Goal: Task Accomplishment & Management: Manage account settings

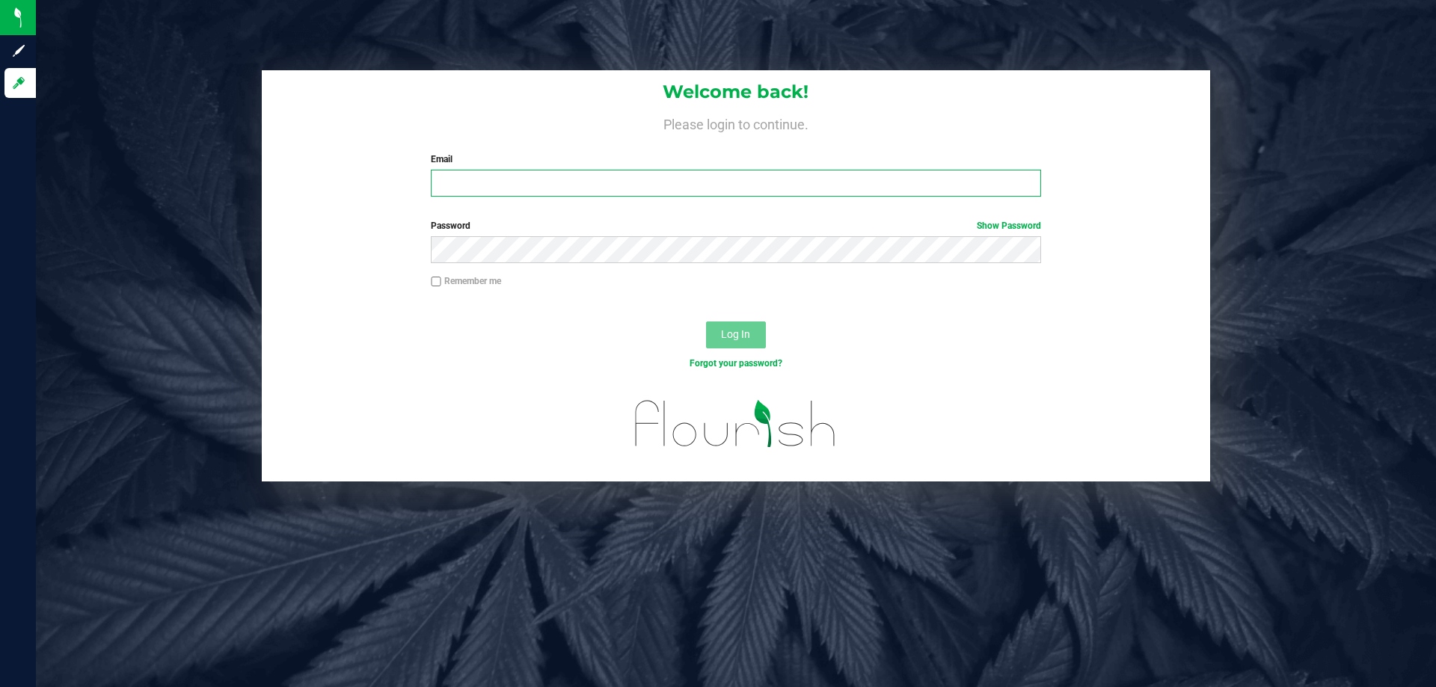
click at [466, 171] on input "Email" at bounding box center [736, 183] width 610 height 27
type input "[EMAIL_ADDRESS][DOMAIN_NAME]"
click at [706, 322] on button "Log In" at bounding box center [736, 335] width 60 height 27
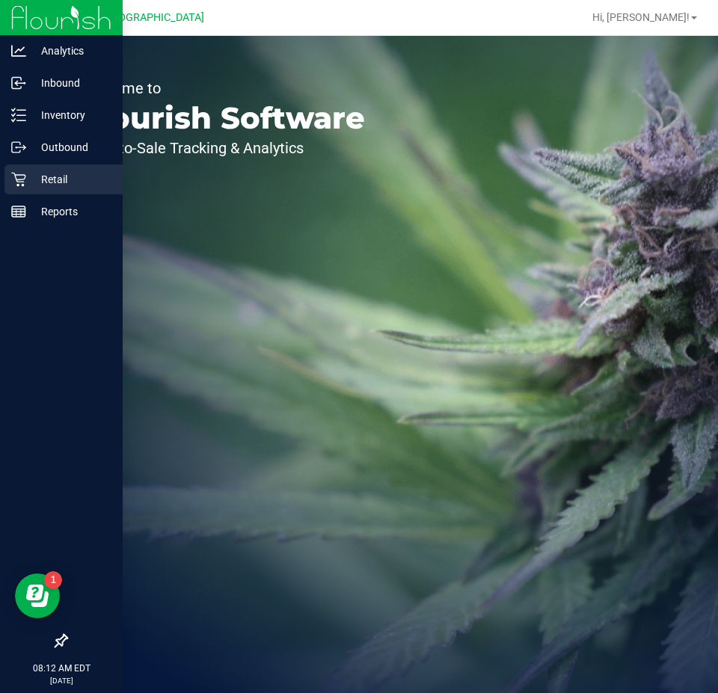
click at [61, 174] on p "Retail" at bounding box center [71, 180] width 90 height 18
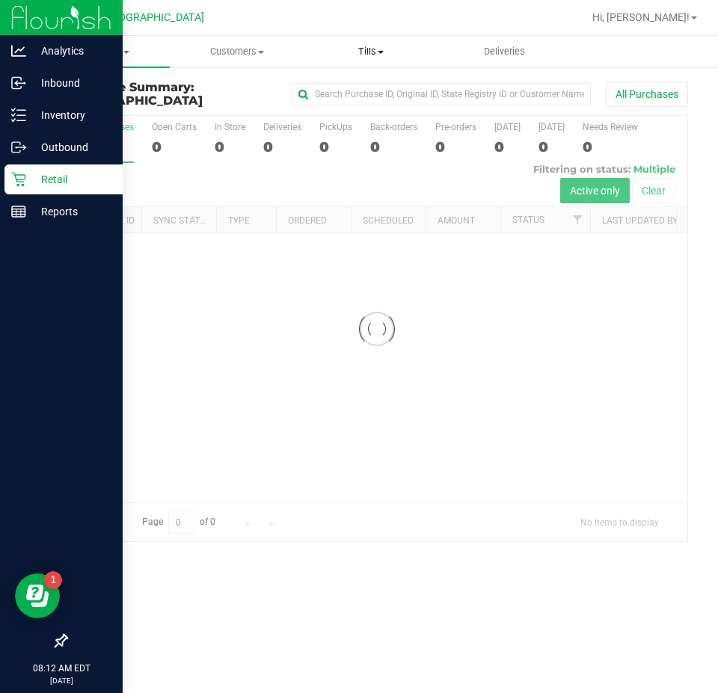
click at [377, 53] on span "Tills" at bounding box center [370, 51] width 132 height 13
click at [357, 88] on span "Manage tills" at bounding box center [354, 90] width 101 height 13
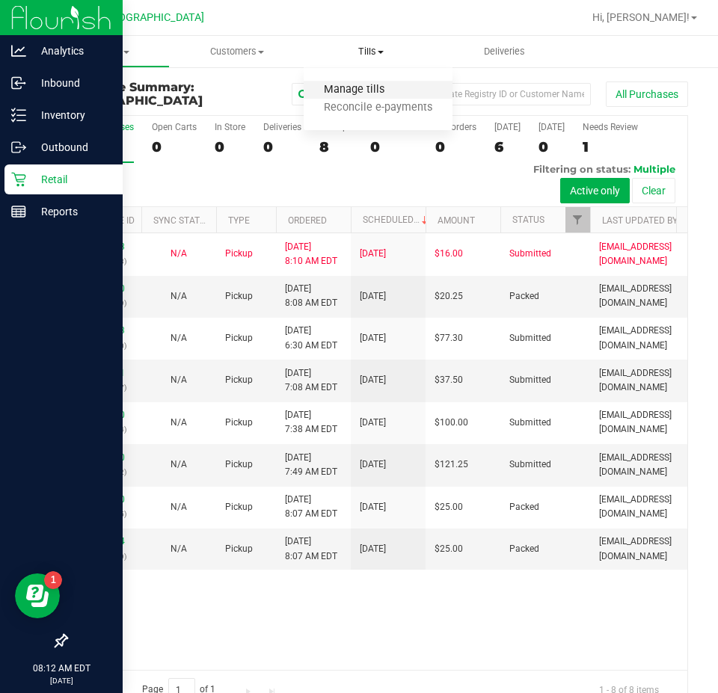
click at [355, 87] on span "Manage tills" at bounding box center [354, 90] width 101 height 13
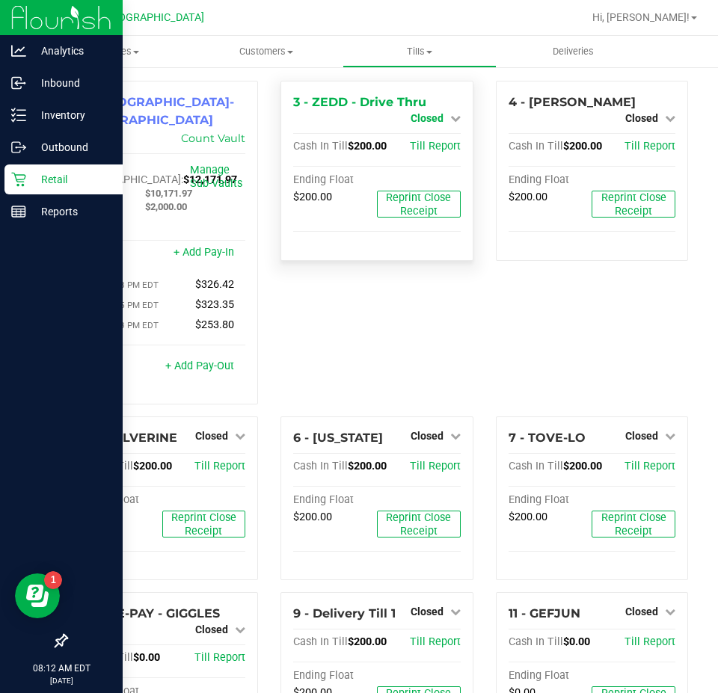
click at [432, 115] on span "Closed" at bounding box center [427, 118] width 33 height 12
click at [432, 136] on link "Open Till" at bounding box center [427, 132] width 40 height 12
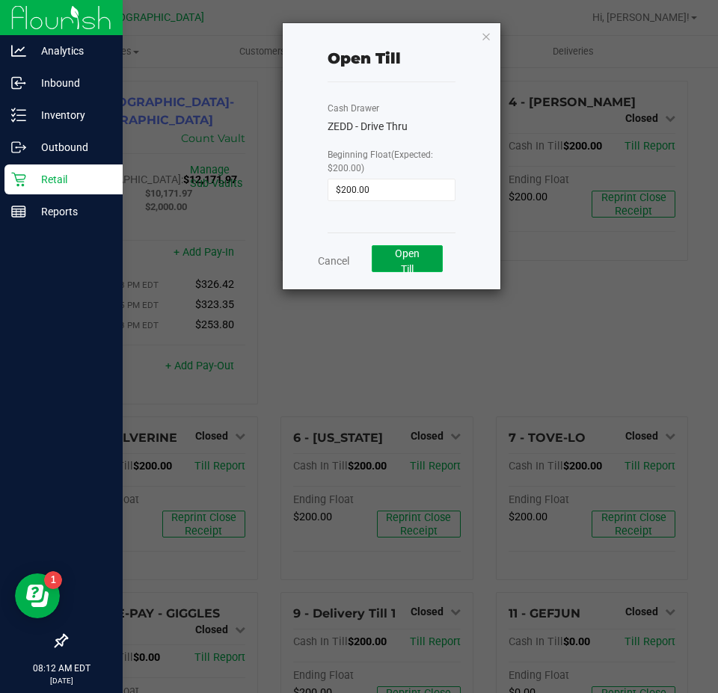
click at [405, 262] on button "Open Till" at bounding box center [407, 258] width 71 height 27
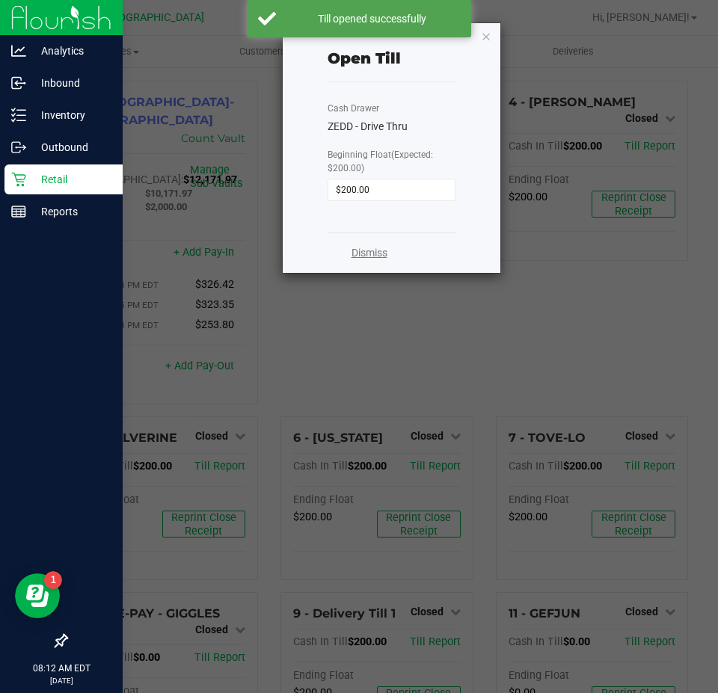
click at [363, 252] on link "Dismiss" at bounding box center [370, 253] width 36 height 16
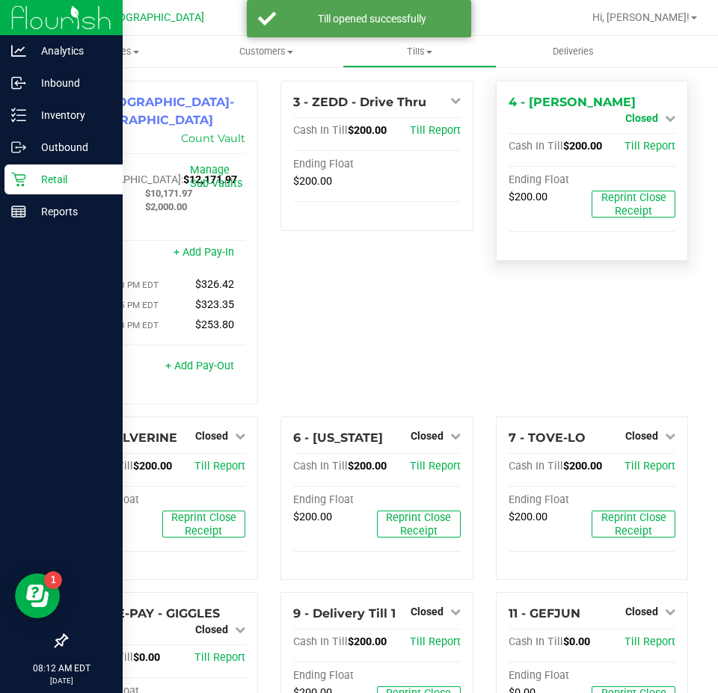
click at [631, 112] on span "Closed" at bounding box center [641, 118] width 33 height 12
click at [633, 130] on link "Open Till" at bounding box center [642, 132] width 40 height 12
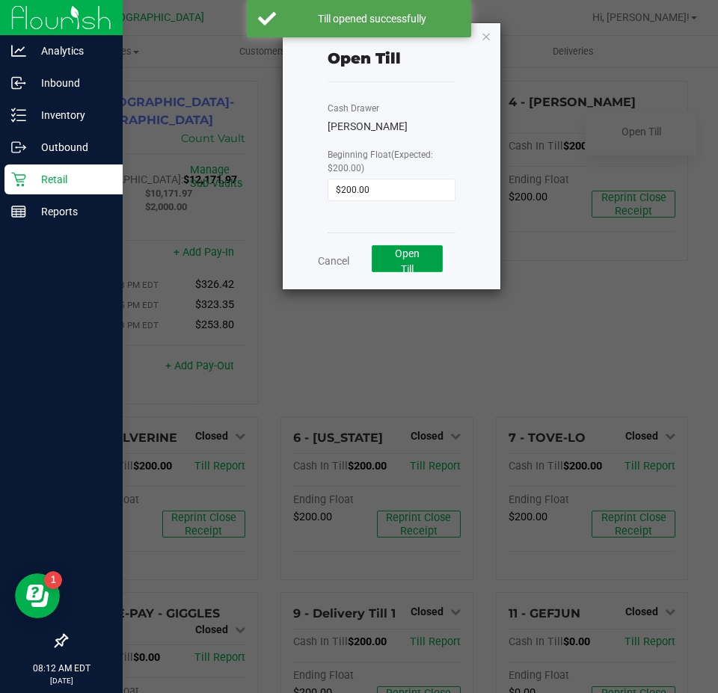
click at [418, 254] on span "Open Till" at bounding box center [407, 262] width 25 height 28
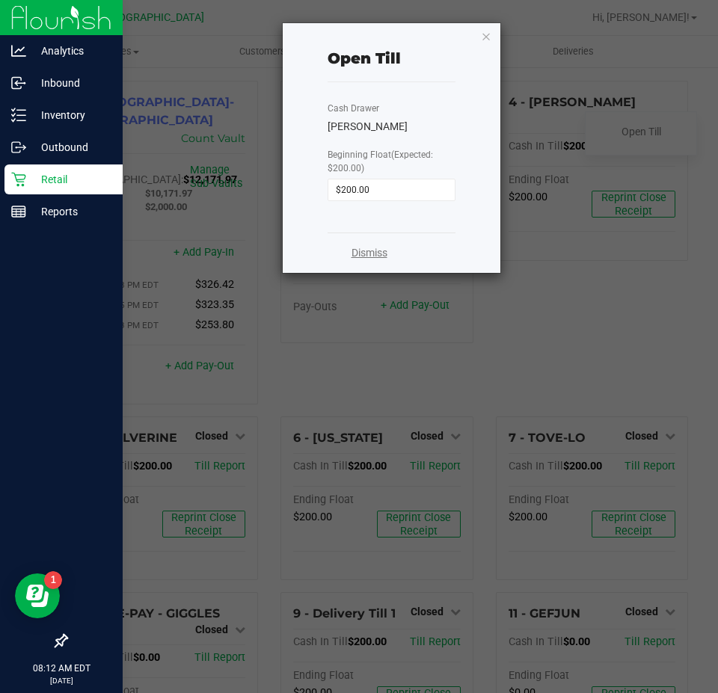
click at [373, 249] on link "Dismiss" at bounding box center [370, 253] width 36 height 16
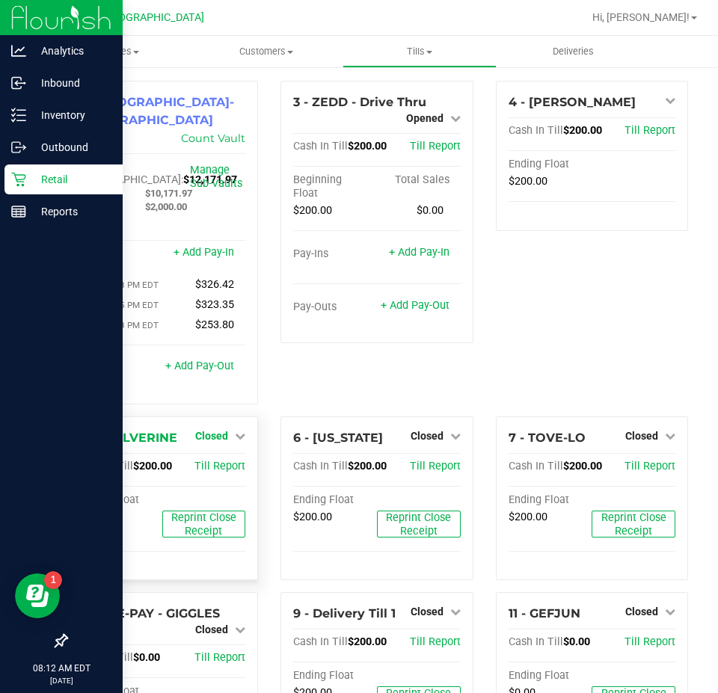
click at [219, 430] on span "Closed" at bounding box center [211, 436] width 33 height 12
click at [207, 461] on link "Open Till" at bounding box center [211, 467] width 40 height 12
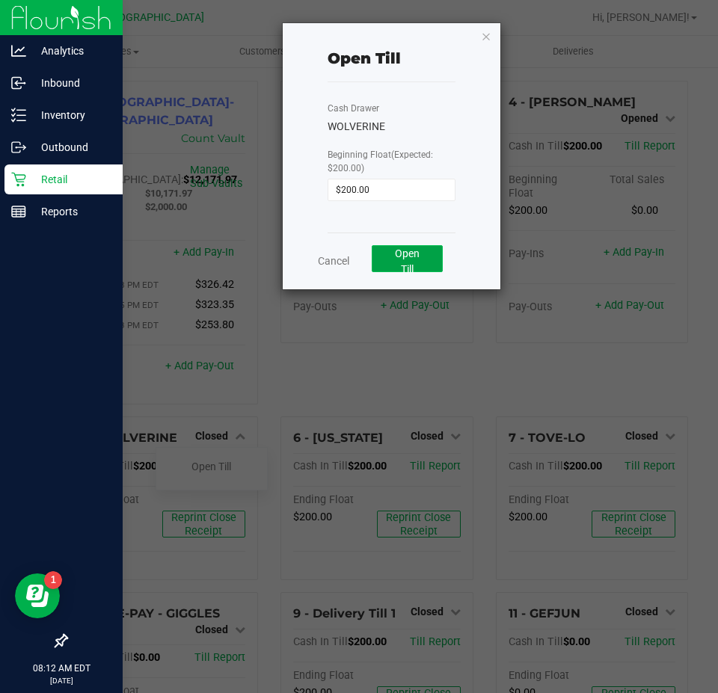
click at [408, 255] on span "Open Till" at bounding box center [407, 262] width 25 height 28
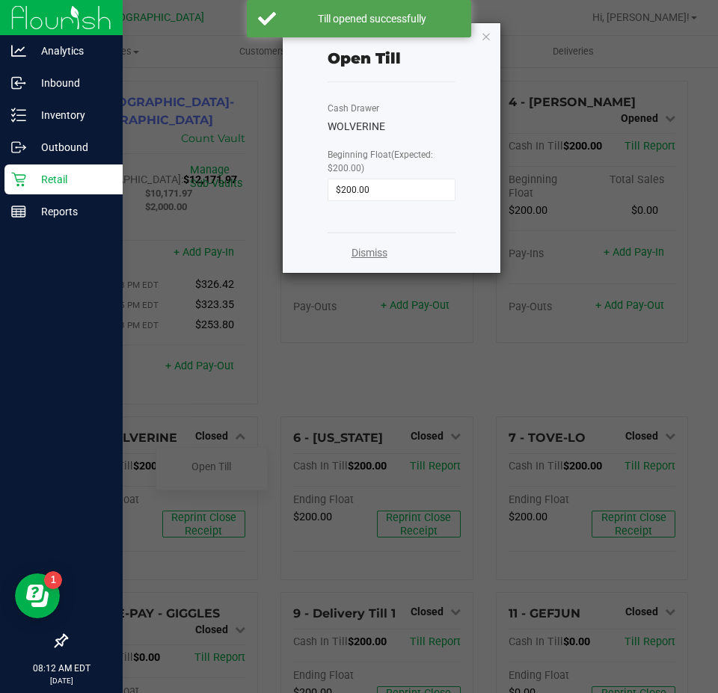
click at [355, 257] on link "Dismiss" at bounding box center [370, 253] width 36 height 16
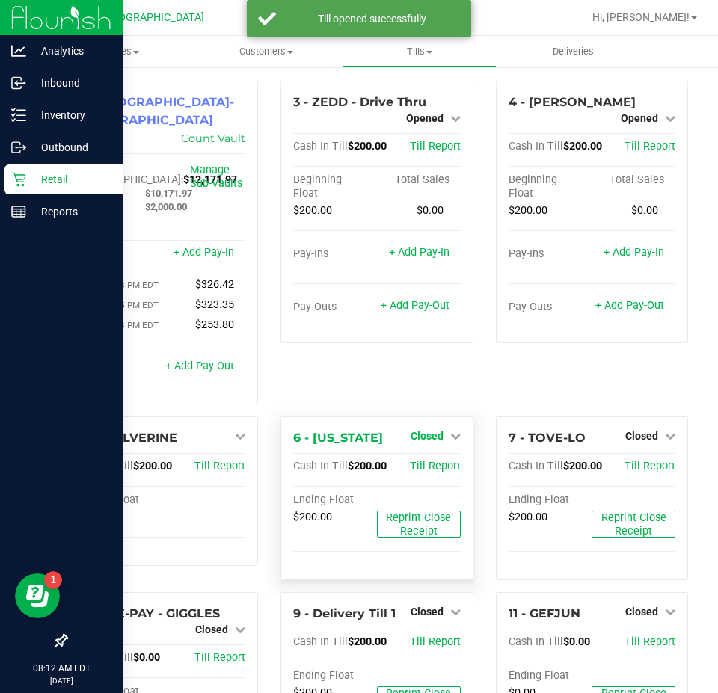
click at [422, 430] on span "Closed" at bounding box center [427, 436] width 33 height 12
click at [426, 461] on link "Open Till" at bounding box center [427, 467] width 40 height 12
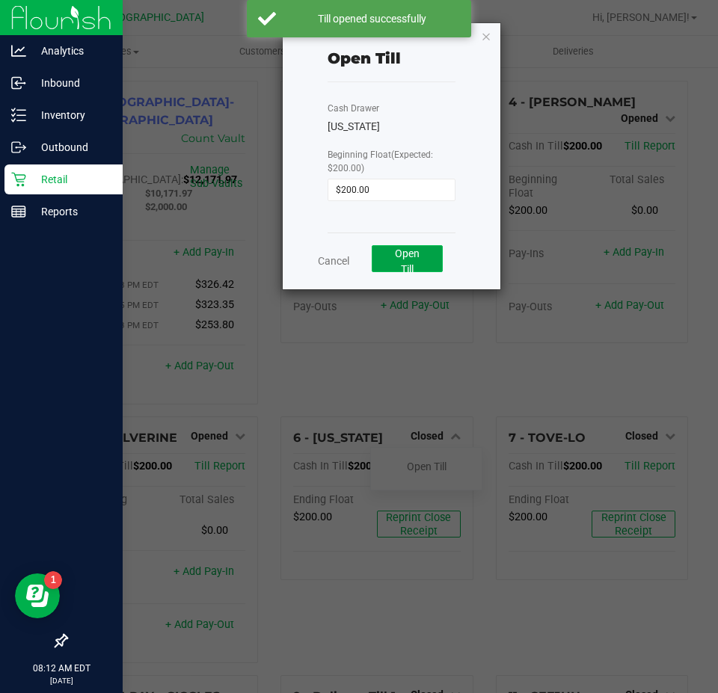
click at [396, 257] on span "Open Till" at bounding box center [407, 262] width 25 height 28
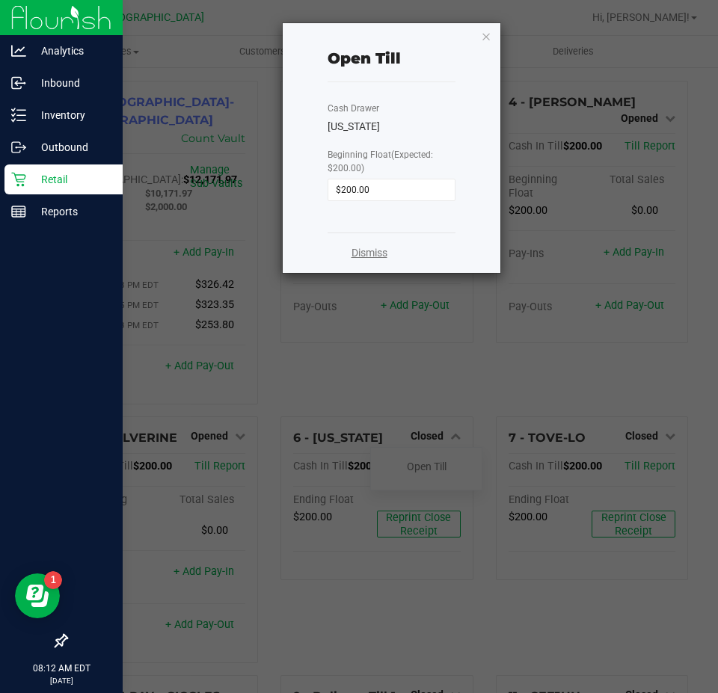
click at [362, 252] on link "Dismiss" at bounding box center [370, 253] width 36 height 16
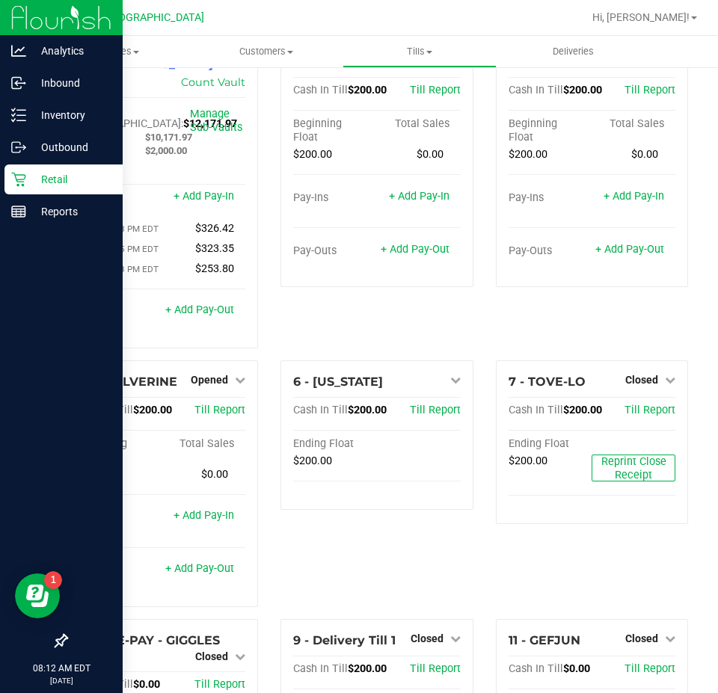
scroll to position [175, 0]
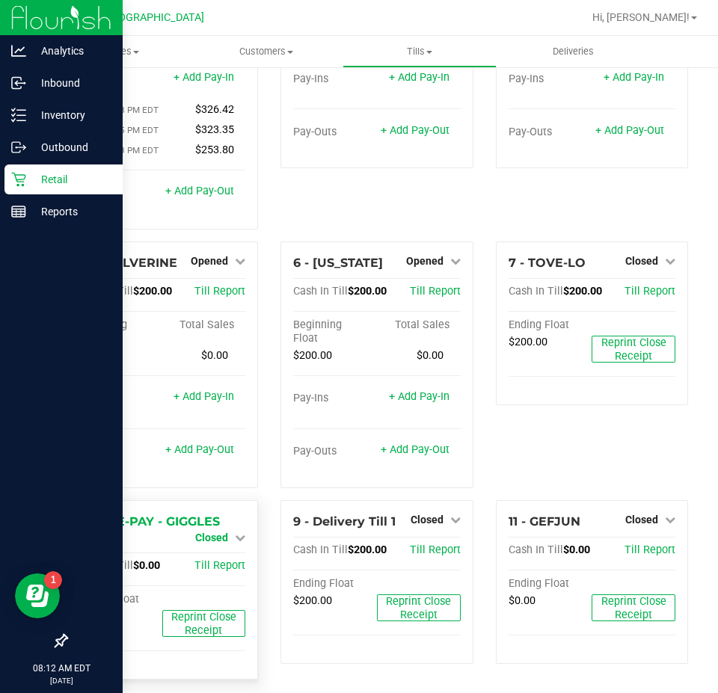
click at [215, 532] on span "Closed" at bounding box center [211, 538] width 33 height 12
click at [204, 544] on link "Open Till" at bounding box center [211, 550] width 40 height 12
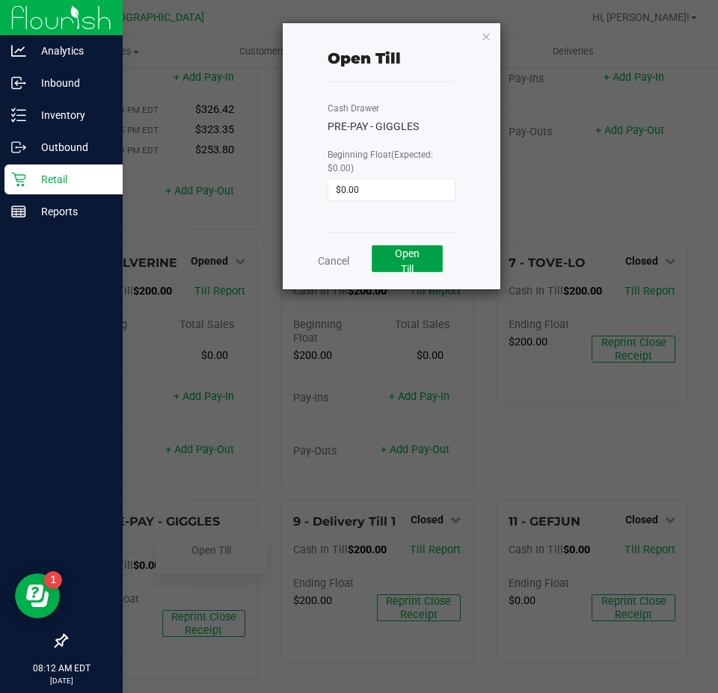
click at [402, 251] on span "Open Till" at bounding box center [407, 262] width 25 height 28
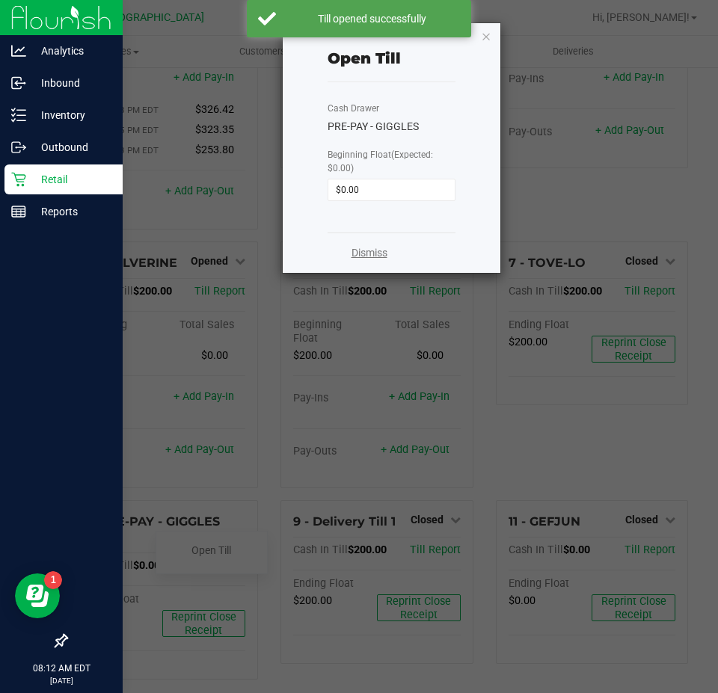
click at [376, 251] on link "Dismiss" at bounding box center [370, 253] width 36 height 16
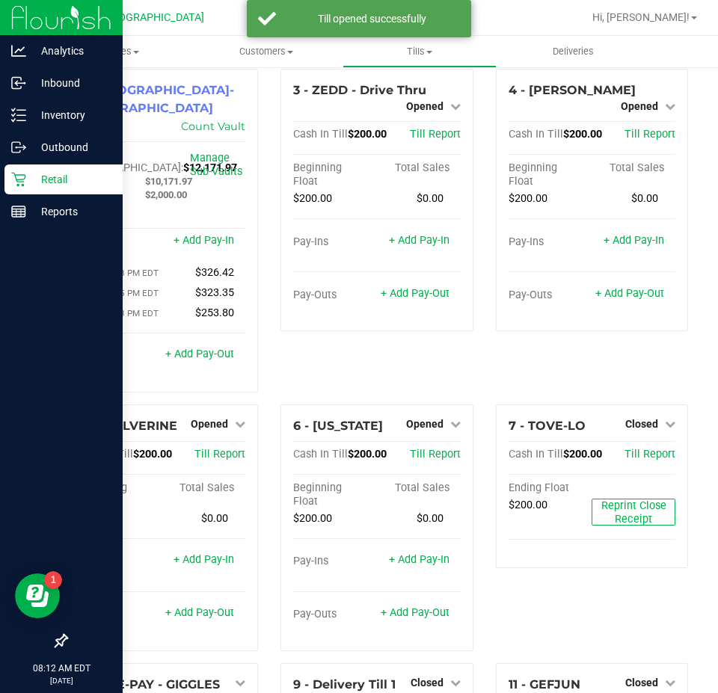
scroll to position [0, 0]
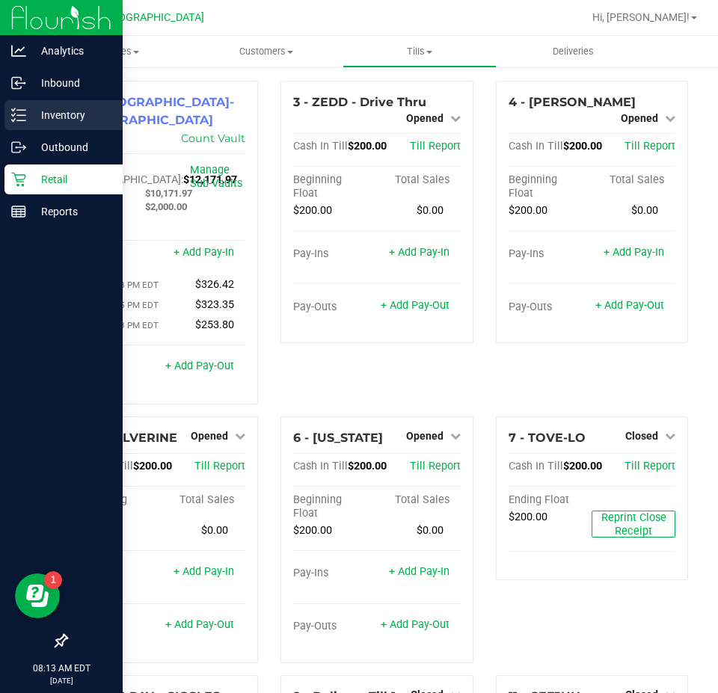
click at [53, 117] on p "Inventory" at bounding box center [71, 115] width 90 height 18
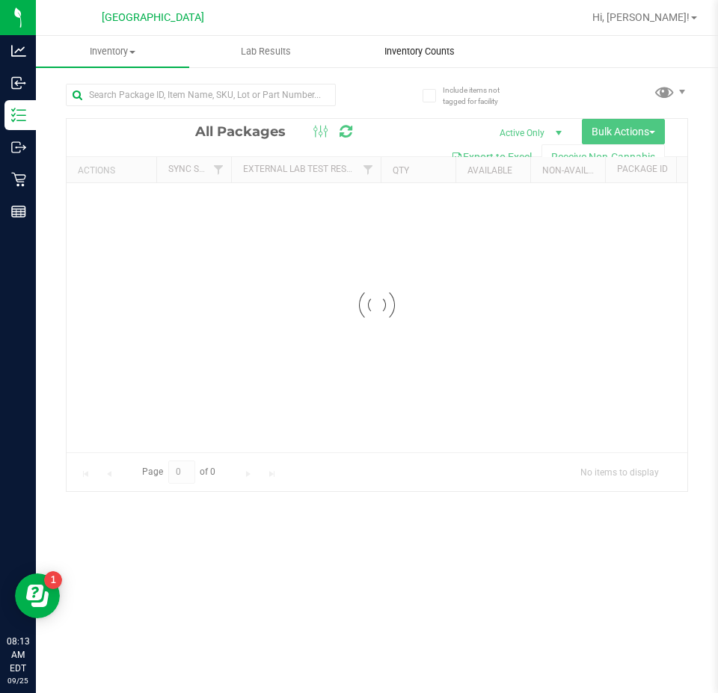
click at [395, 51] on span "Inventory Counts" at bounding box center [419, 51] width 111 height 13
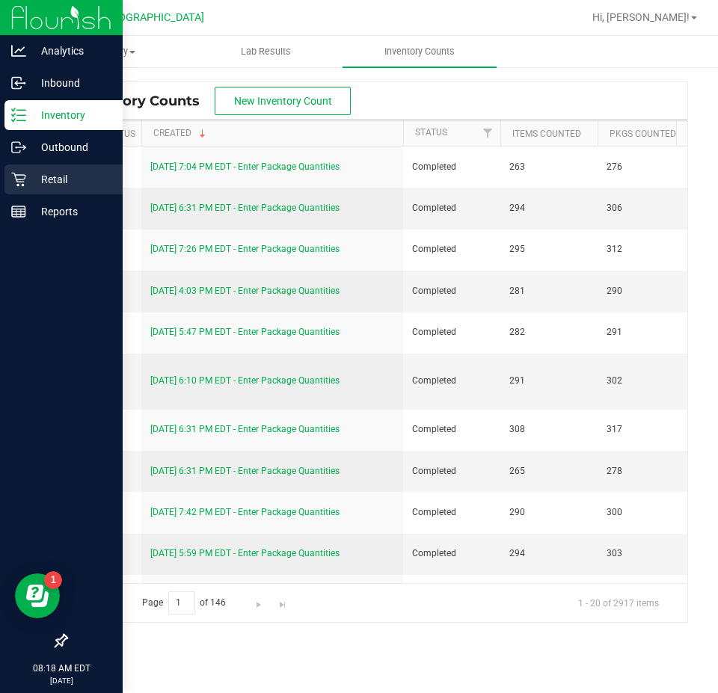
click at [40, 177] on p "Retail" at bounding box center [71, 180] width 90 height 18
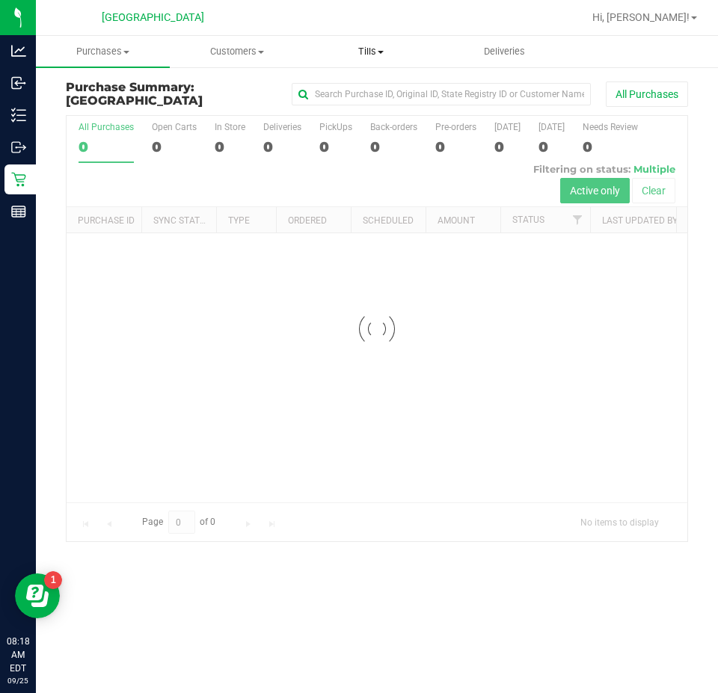
click at [369, 58] on span "Tills" at bounding box center [370, 51] width 132 height 13
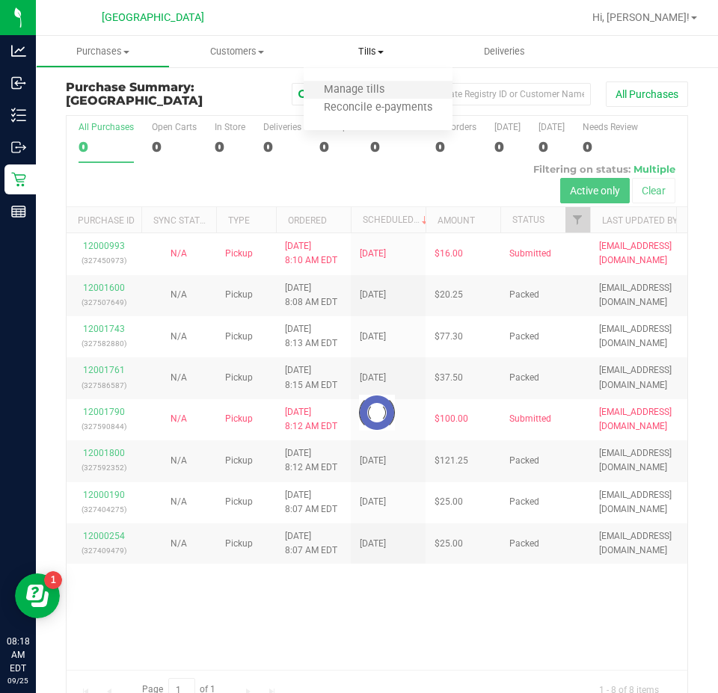
click at [374, 82] on li "Manage tills" at bounding box center [378, 91] width 149 height 18
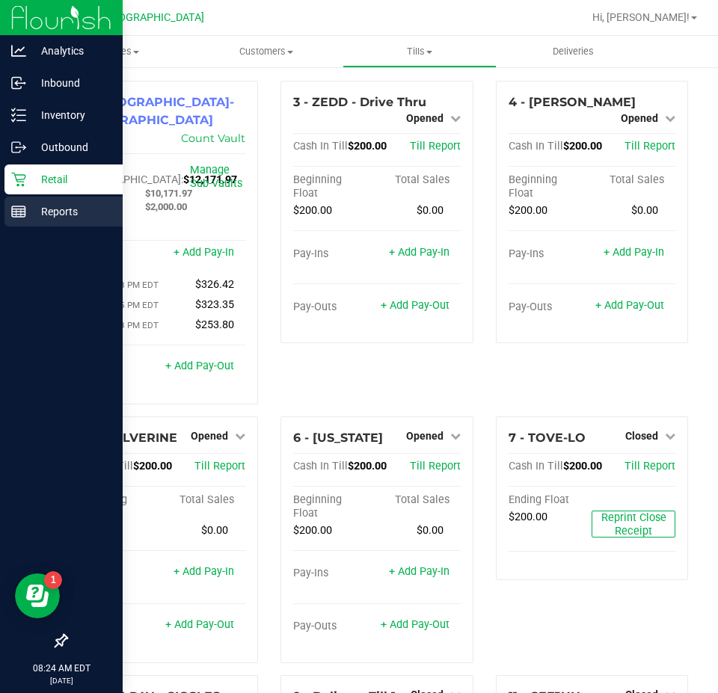
click at [58, 205] on p "Reports" at bounding box center [71, 212] width 90 height 18
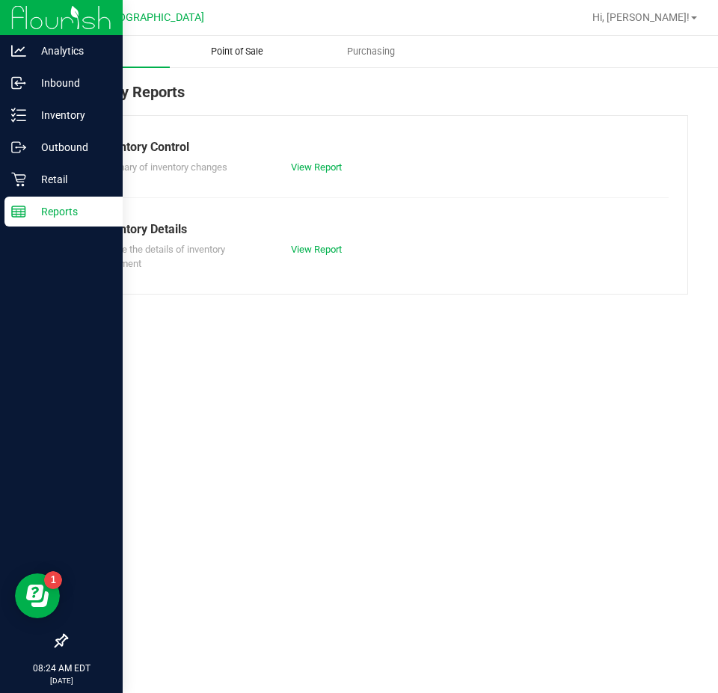
click at [240, 52] on span "Point of Sale" at bounding box center [237, 51] width 93 height 13
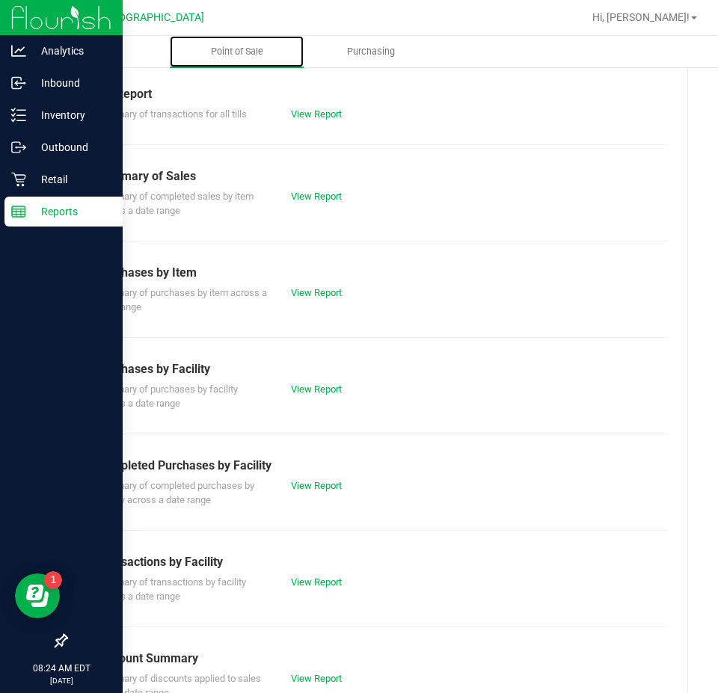
scroll to position [195, 0]
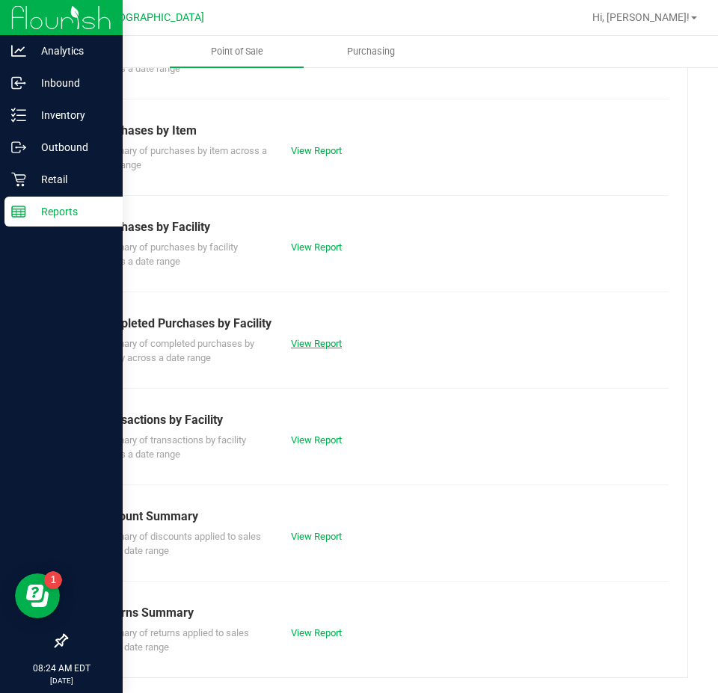
click at [304, 338] on link "View Report" at bounding box center [316, 343] width 51 height 11
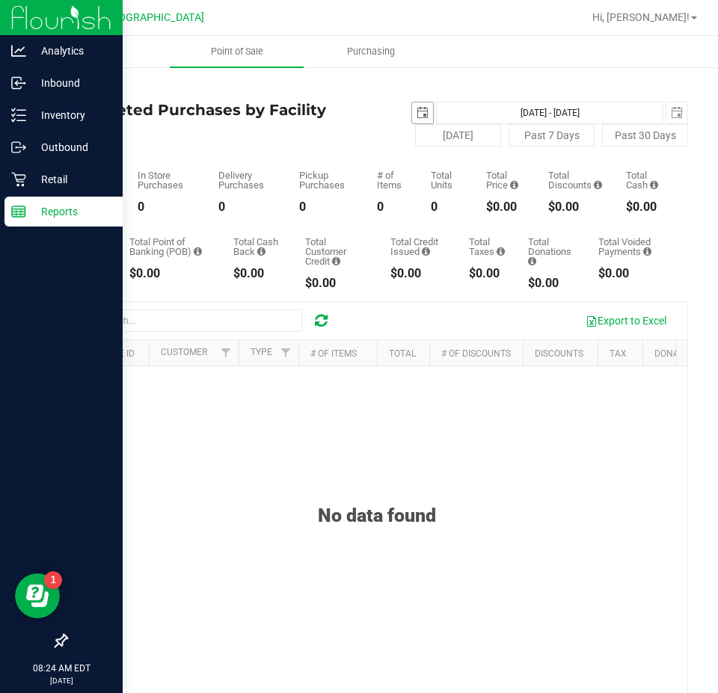
click at [417, 112] on span "select" at bounding box center [423, 113] width 12 height 12
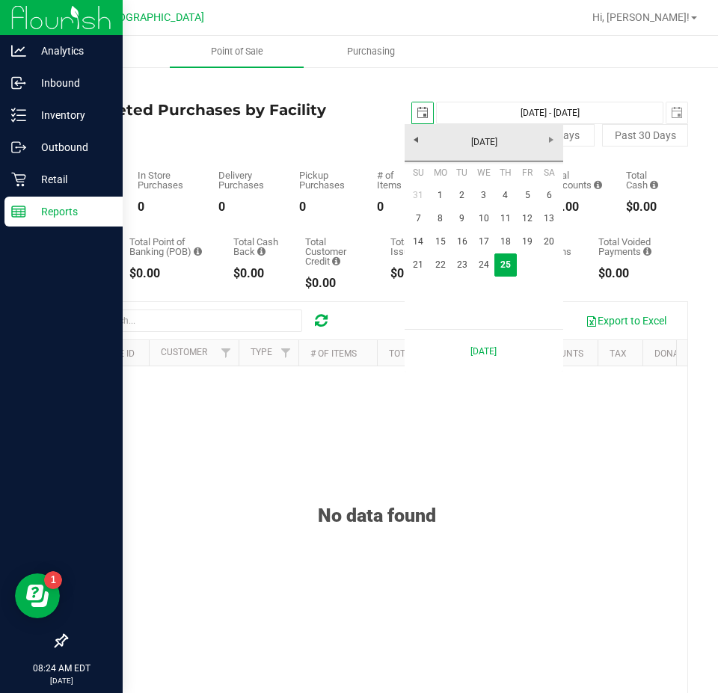
scroll to position [0, 37]
click at [482, 262] on link "24" at bounding box center [484, 265] width 22 height 23
type input "[DATE]"
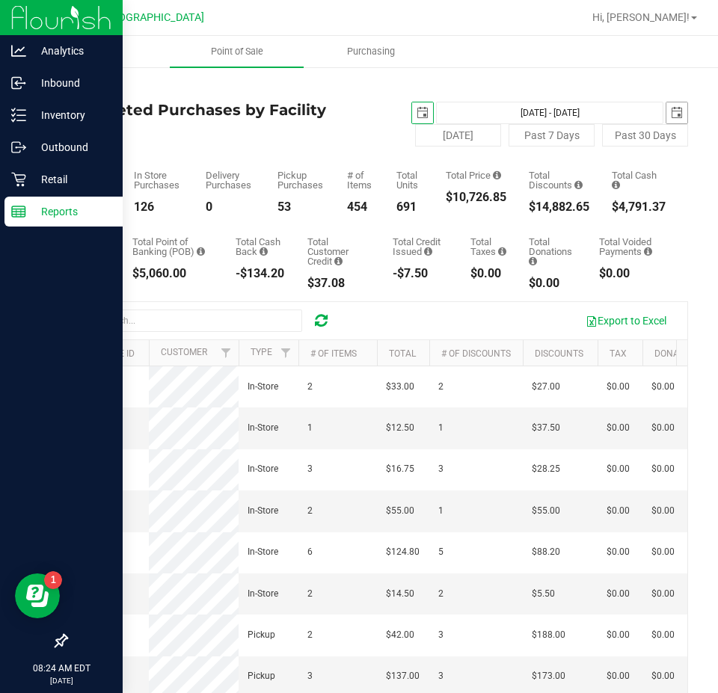
click at [671, 110] on span "select" at bounding box center [677, 113] width 12 height 12
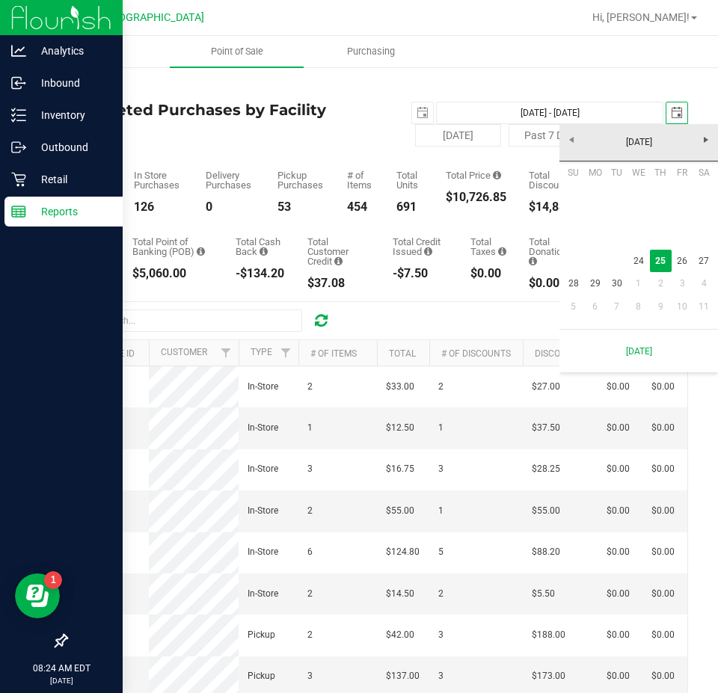
scroll to position [0, 37]
click at [642, 256] on link "24" at bounding box center [638, 261] width 22 height 23
type input "[DATE] - [DATE]"
type input "[DATE]"
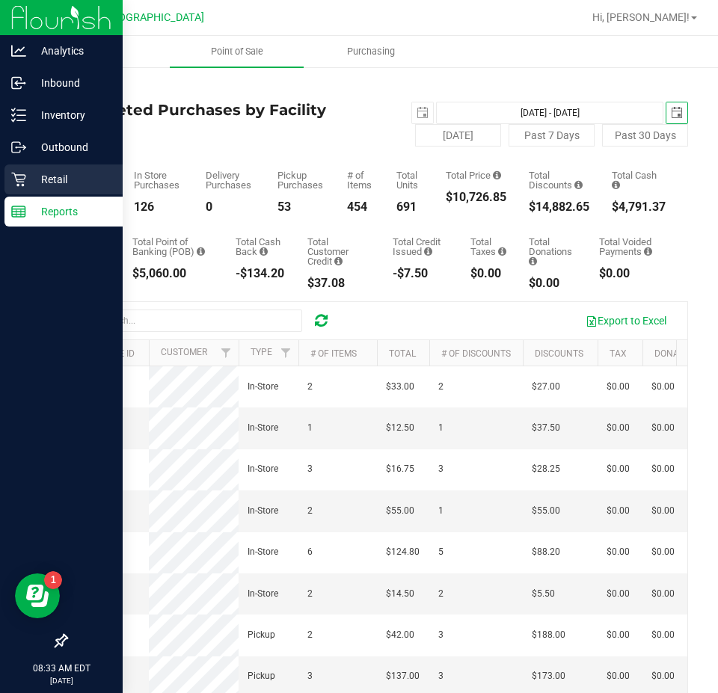
click at [52, 181] on p "Retail" at bounding box center [71, 180] width 90 height 18
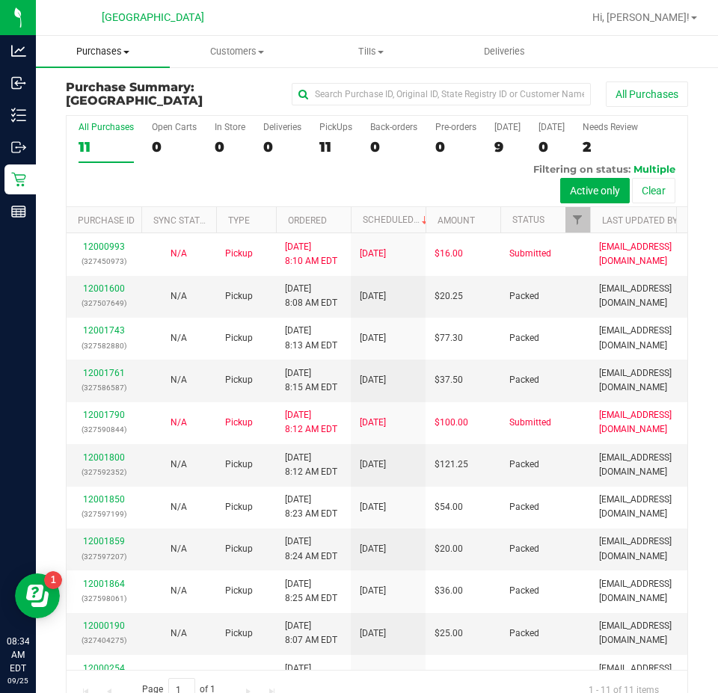
click at [93, 46] on span "Purchases" at bounding box center [103, 51] width 134 height 13
click at [74, 102] on span "Fulfillment" at bounding box center [82, 108] width 93 height 13
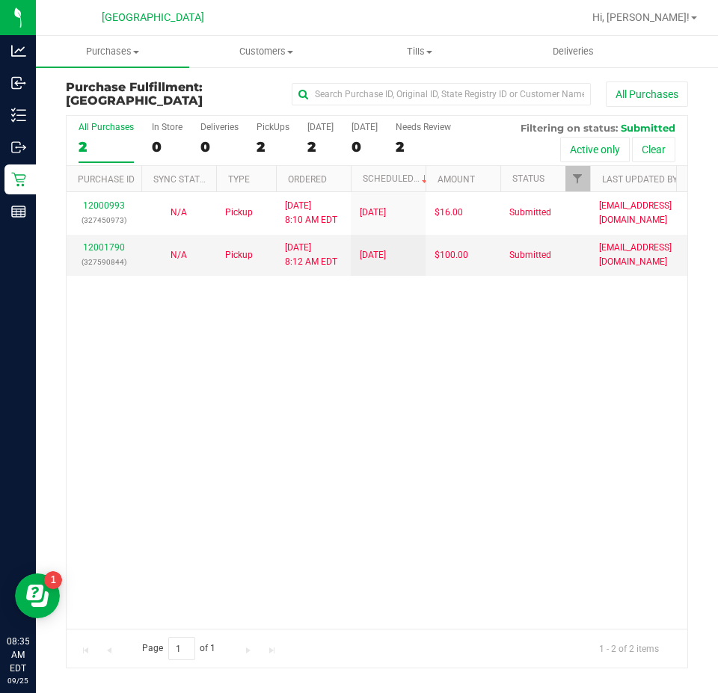
click at [376, 438] on div "12000993 (327450973) N/A Pickup [DATE] 8:10 AM EDT 9/25/2025 $16.00 Submitted […" at bounding box center [377, 410] width 621 height 437
click at [106, 51] on span "Purchases" at bounding box center [112, 51] width 153 height 13
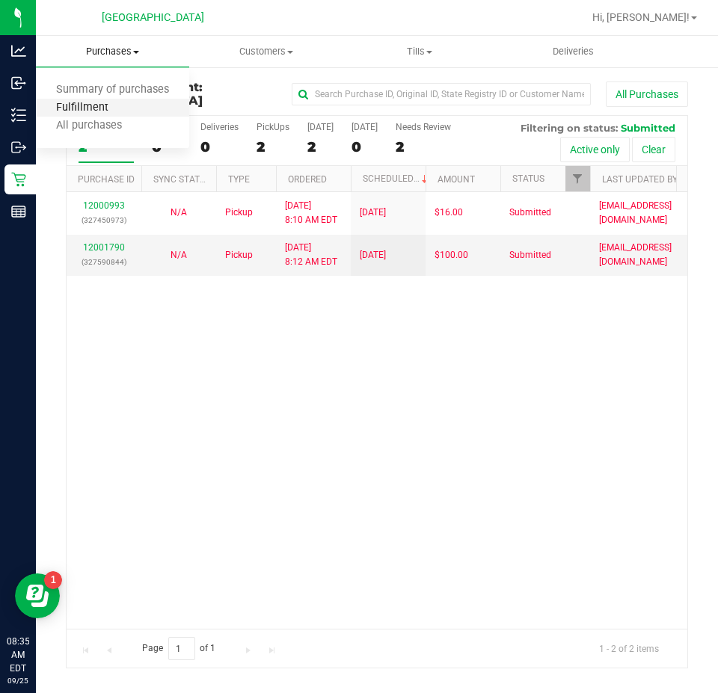
click at [70, 105] on span "Fulfillment" at bounding box center [82, 108] width 93 height 13
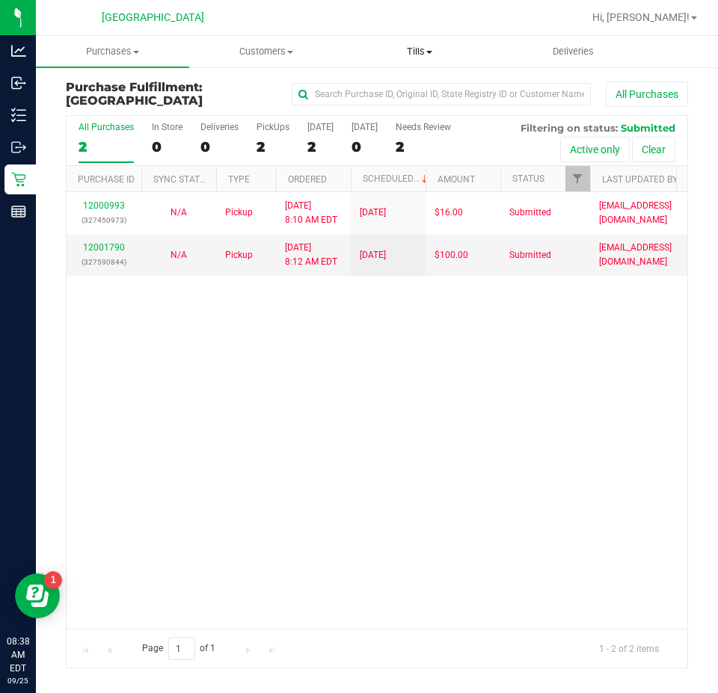
click at [417, 54] on span "Tills" at bounding box center [419, 51] width 152 height 13
click at [396, 91] on span "Manage tills" at bounding box center [393, 90] width 101 height 13
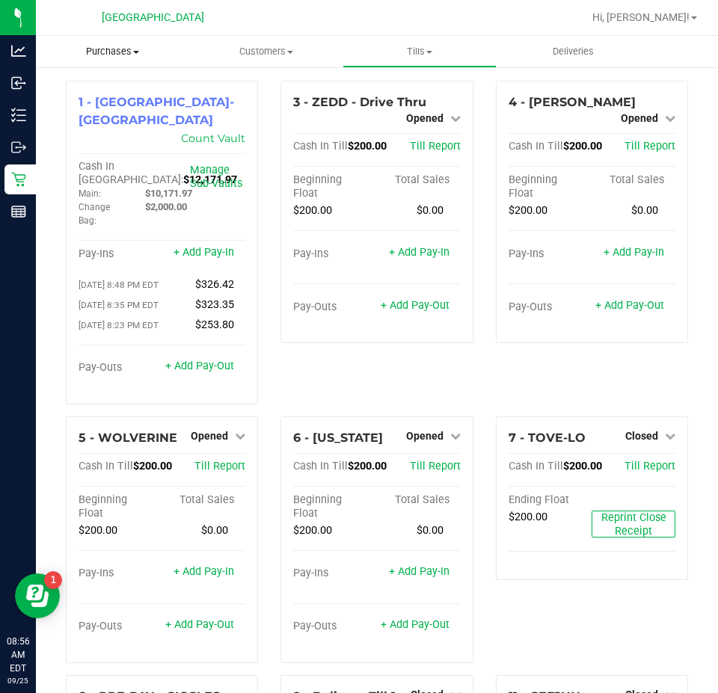
click at [113, 54] on span "Purchases" at bounding box center [112, 51] width 153 height 13
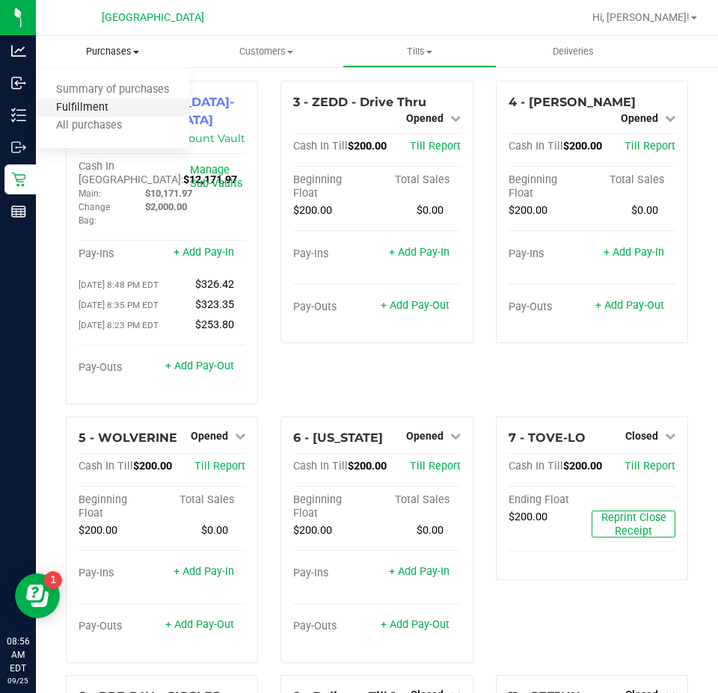
click at [88, 109] on span "Fulfillment" at bounding box center [82, 108] width 93 height 13
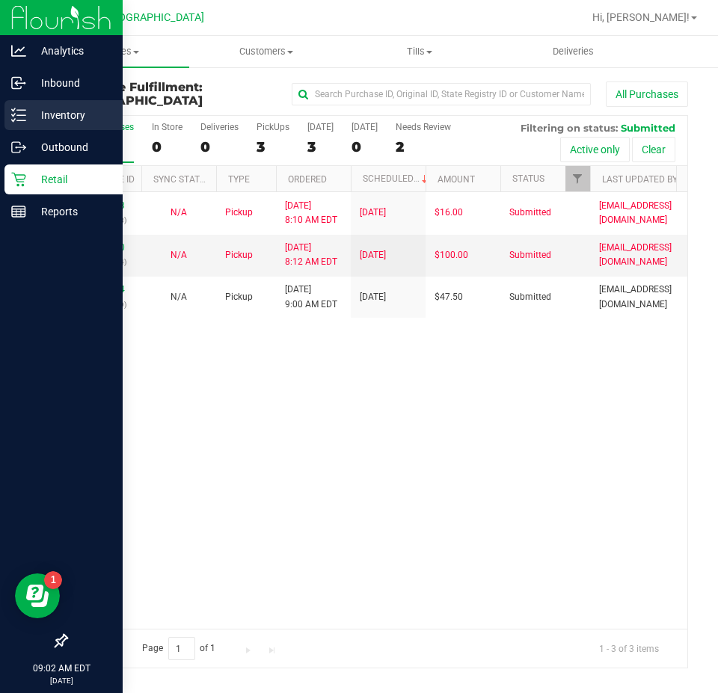
click at [51, 114] on p "Inventory" at bounding box center [71, 115] width 90 height 18
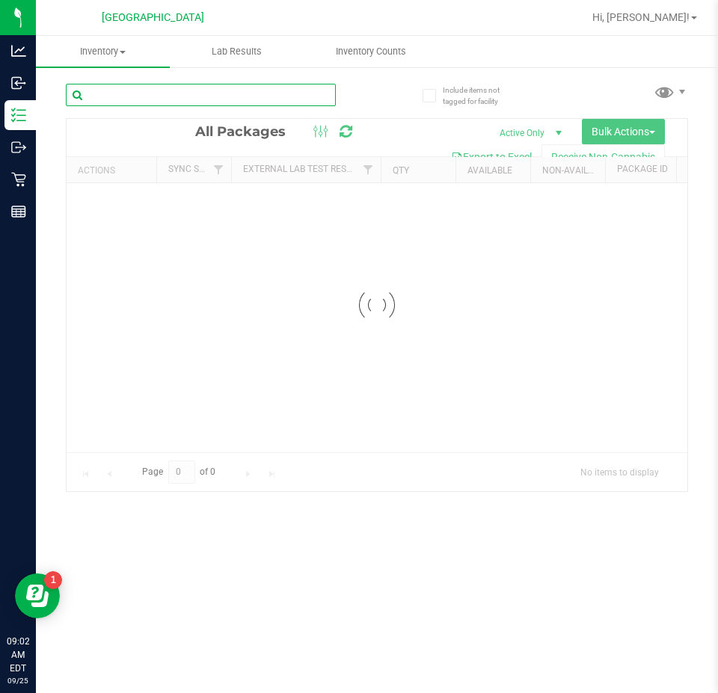
click at [148, 100] on input "text" at bounding box center [201, 95] width 270 height 22
type input "7116703909076324"
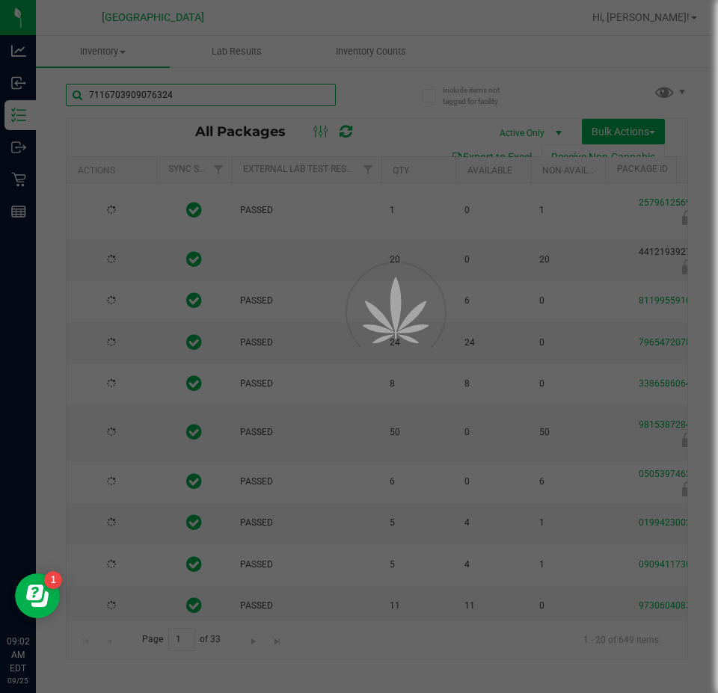
type input "[DATE]"
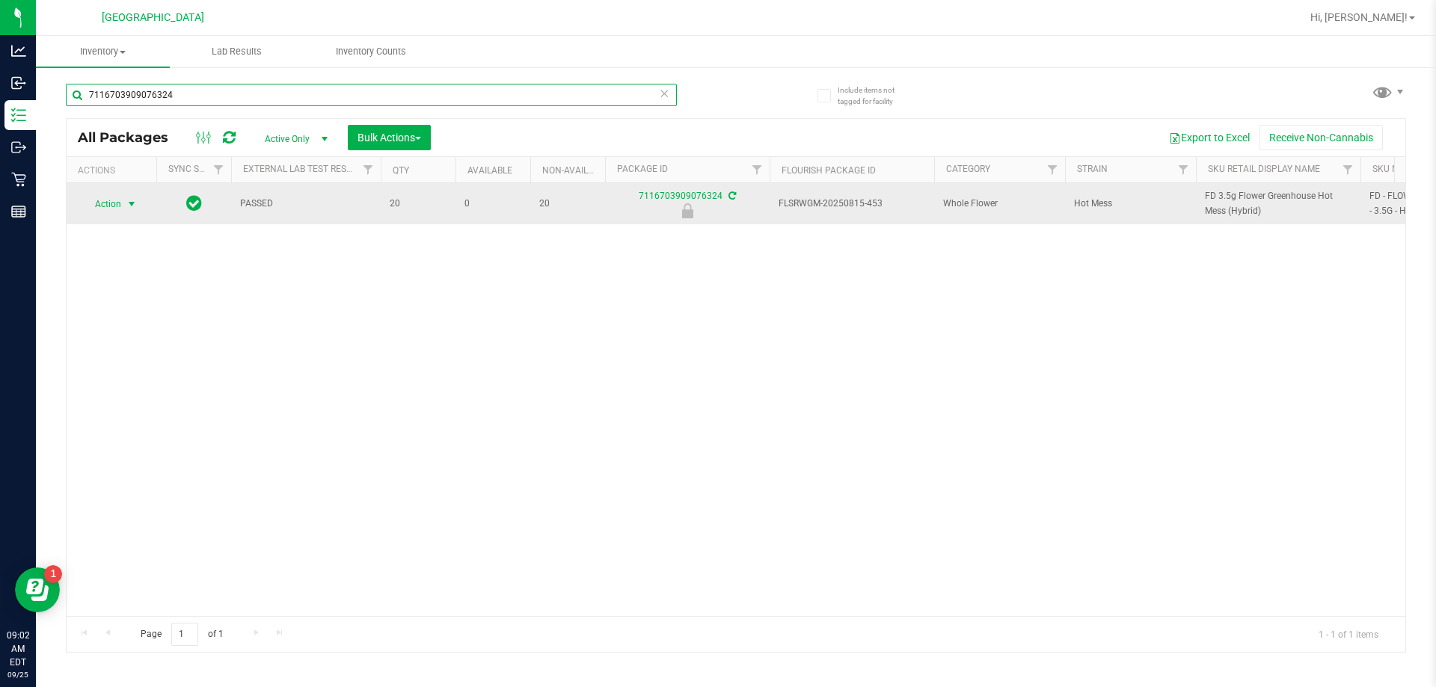
type input "7116703909076324"
click at [128, 200] on span "select" at bounding box center [132, 204] width 12 height 12
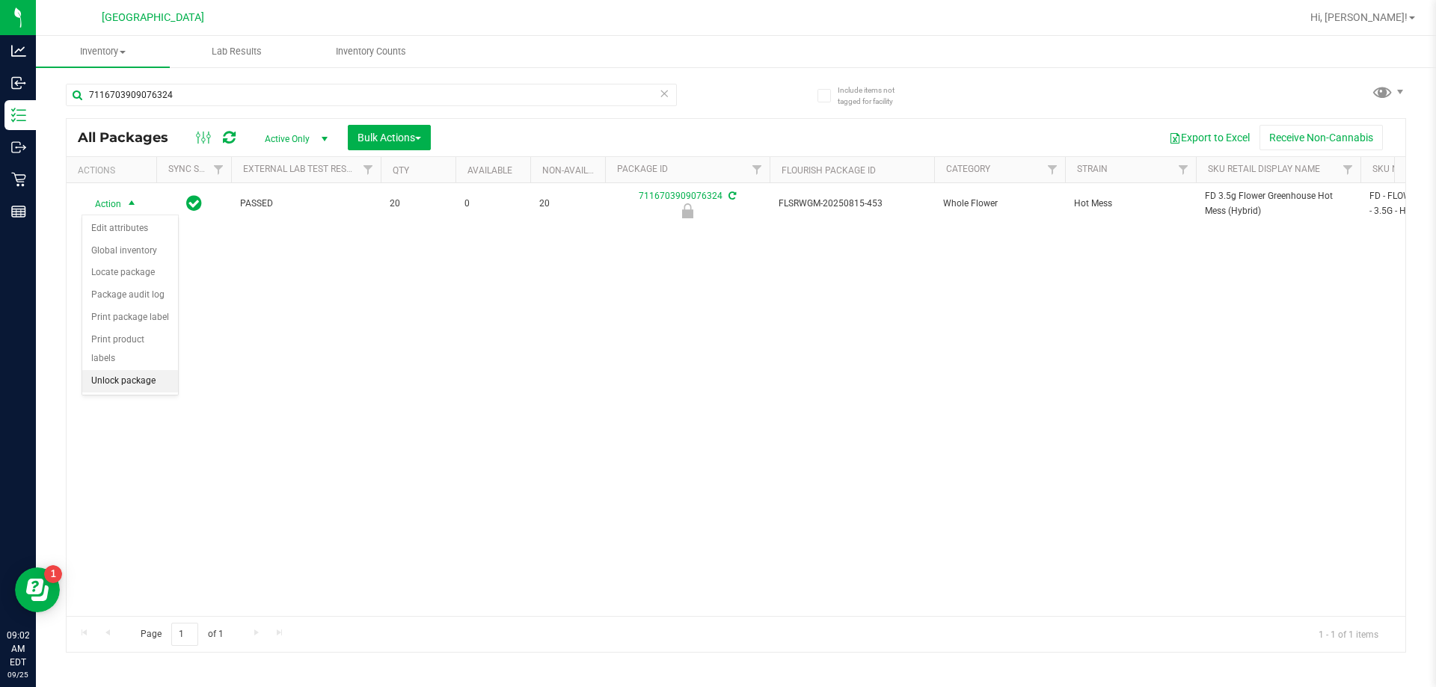
click at [132, 370] on li "Unlock package" at bounding box center [130, 381] width 96 height 22
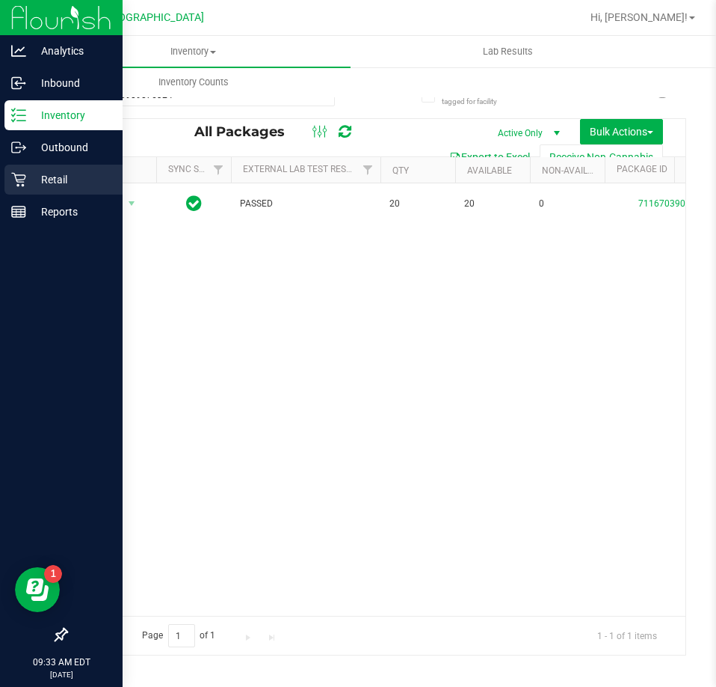
click at [62, 179] on p "Retail" at bounding box center [71, 180] width 90 height 18
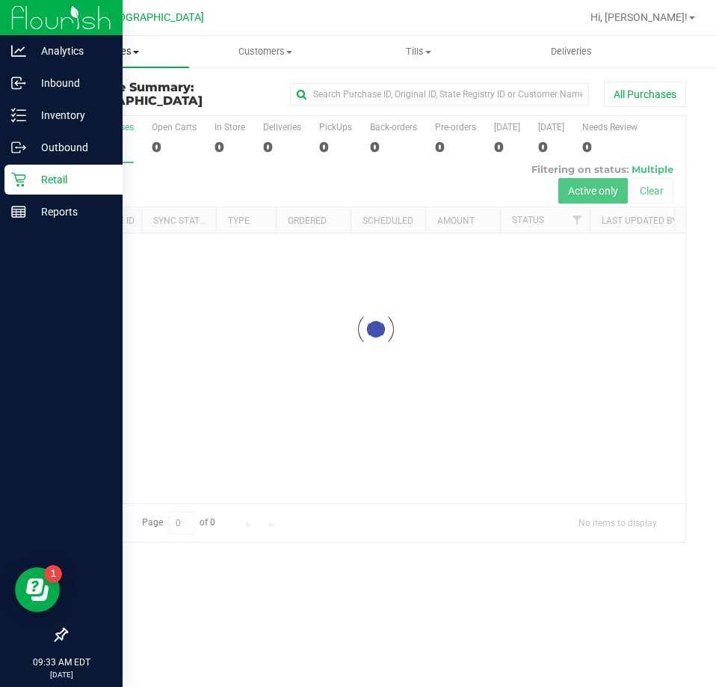
click at [119, 52] on span "Purchases" at bounding box center [112, 51] width 153 height 13
click at [102, 107] on span "Fulfillment" at bounding box center [82, 108] width 93 height 13
